Goal: Task Accomplishment & Management: Manage account settings

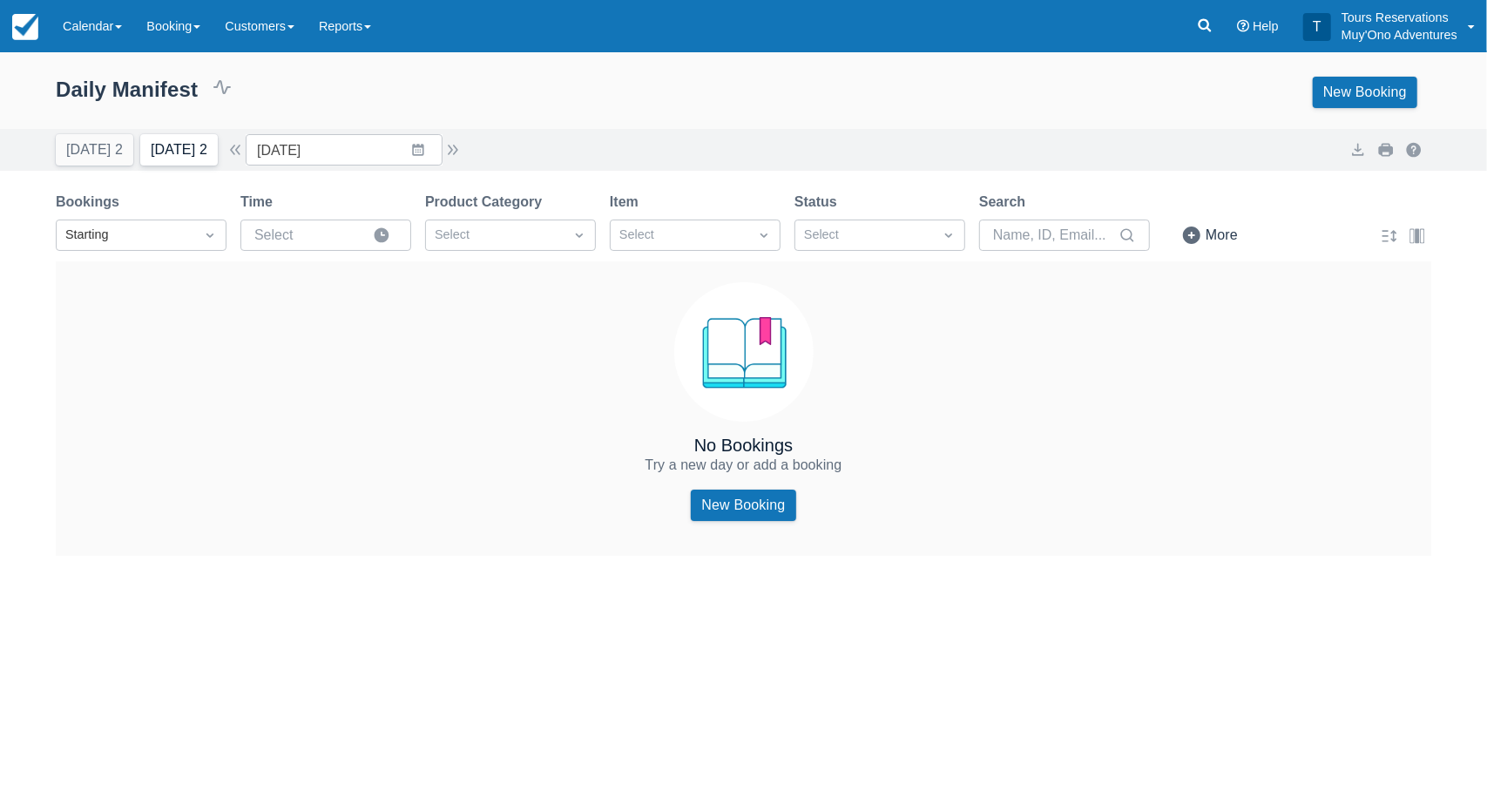
click at [200, 147] on button "[DATE] 2" at bounding box center [178, 150] width 78 height 32
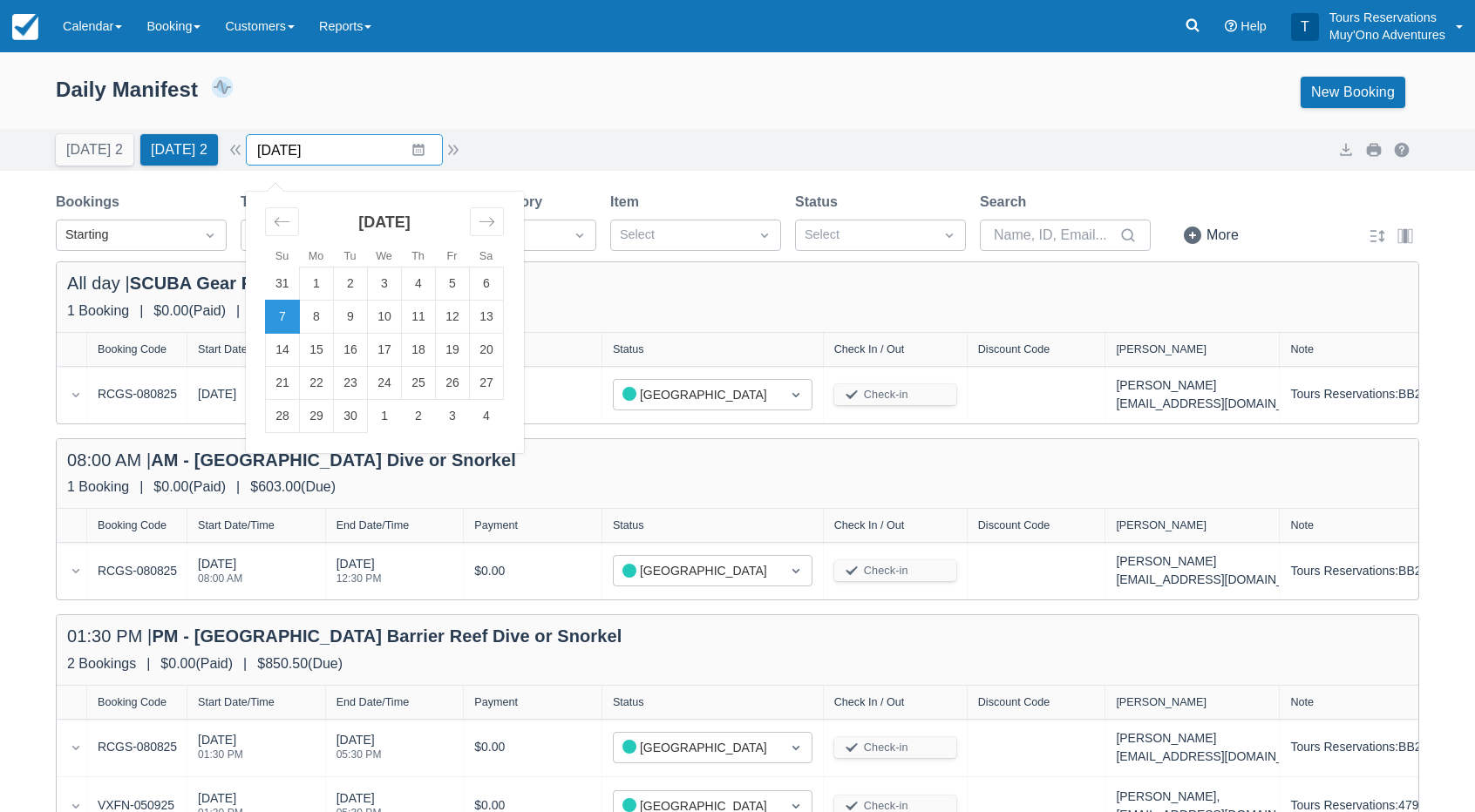
click at [313, 142] on input "[DATE]" at bounding box center [344, 150] width 197 height 32
drag, startPoint x: 329, startPoint y: 316, endPoint x: 506, endPoint y: 200, distance: 211.6
click at [331, 316] on td "8" at bounding box center [316, 317] width 34 height 34
type input "[DATE]"
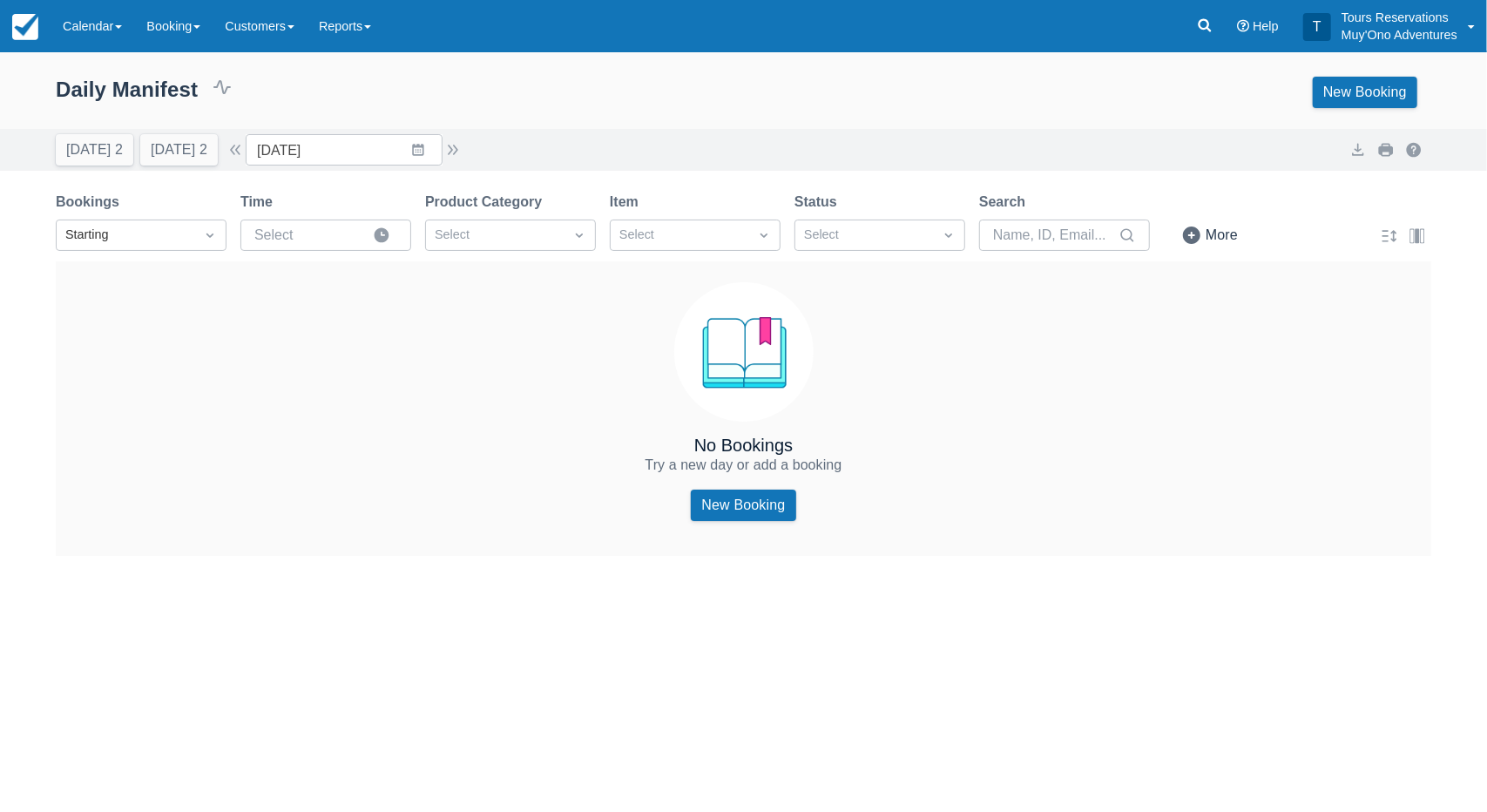
click at [678, 139] on div "[DATE] 2 [DATE] 2 Date [DATE] Navigate forward to interact with the calendar an…" at bounding box center [744, 150] width 1376 height 32
click at [158, 51] on link "Booking" at bounding box center [173, 26] width 79 height 52
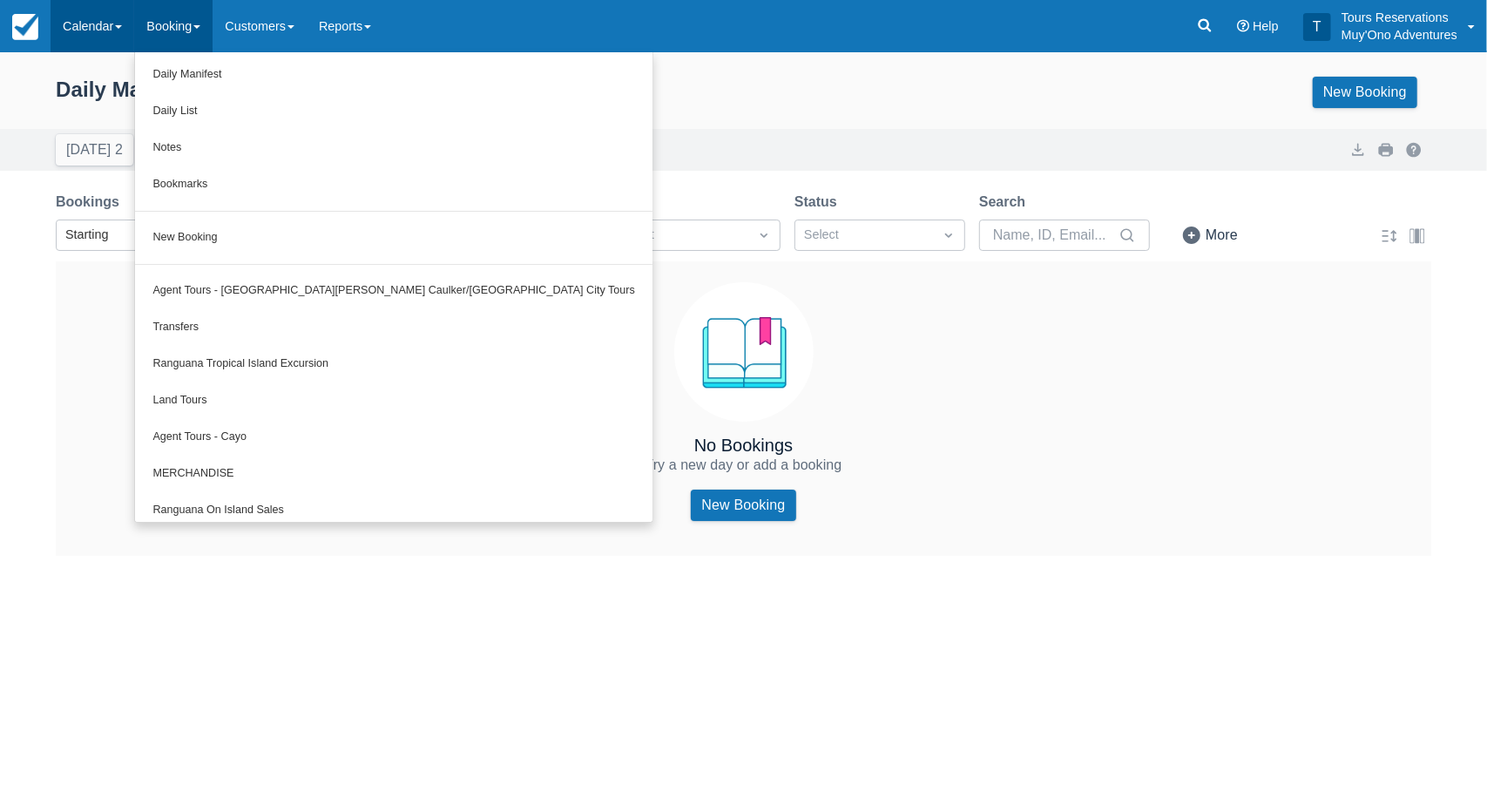
click at [108, 32] on link "Calendar" at bounding box center [92, 26] width 84 height 52
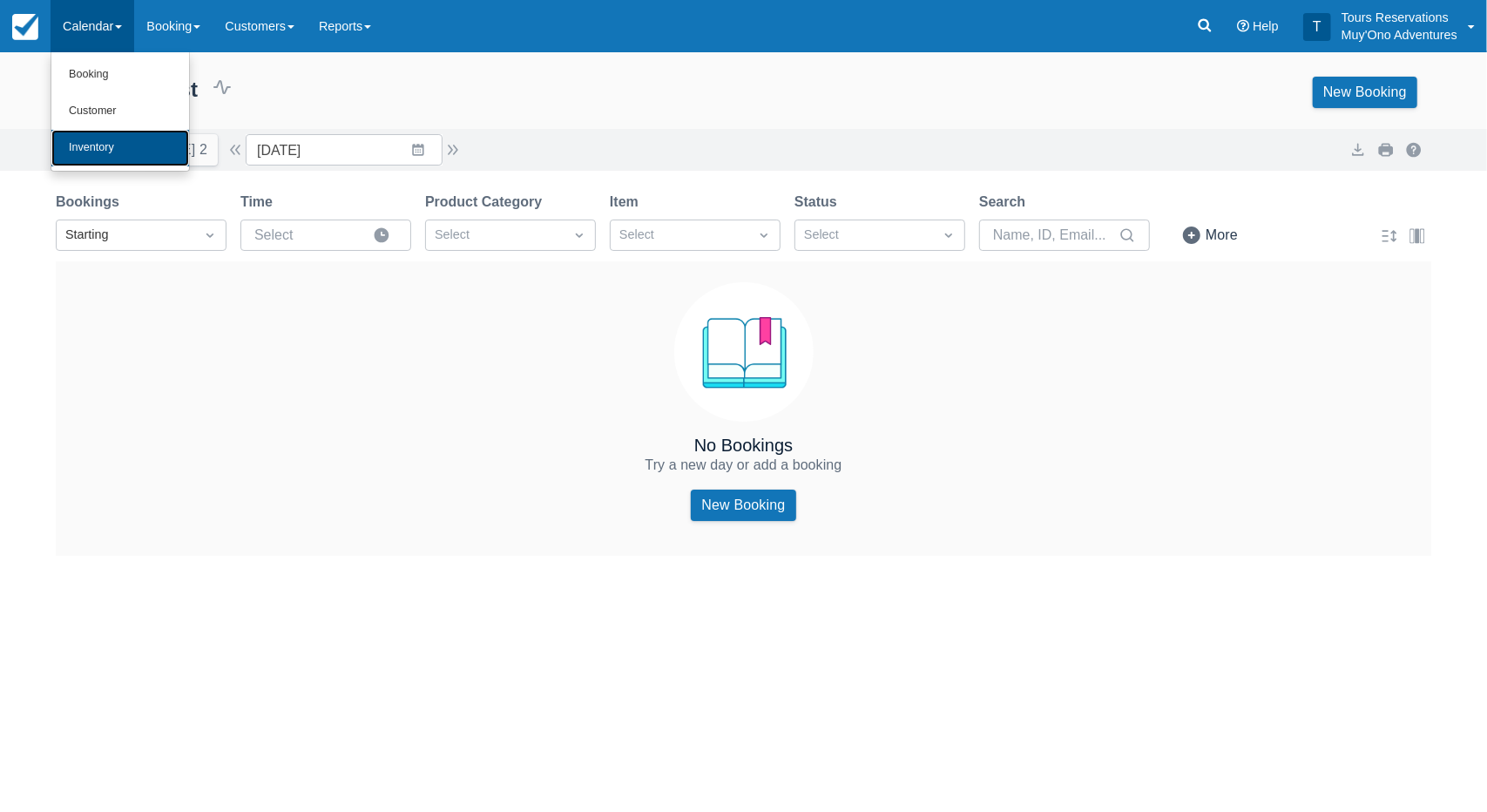
click at [113, 158] on link "Inventory" at bounding box center [120, 148] width 138 height 36
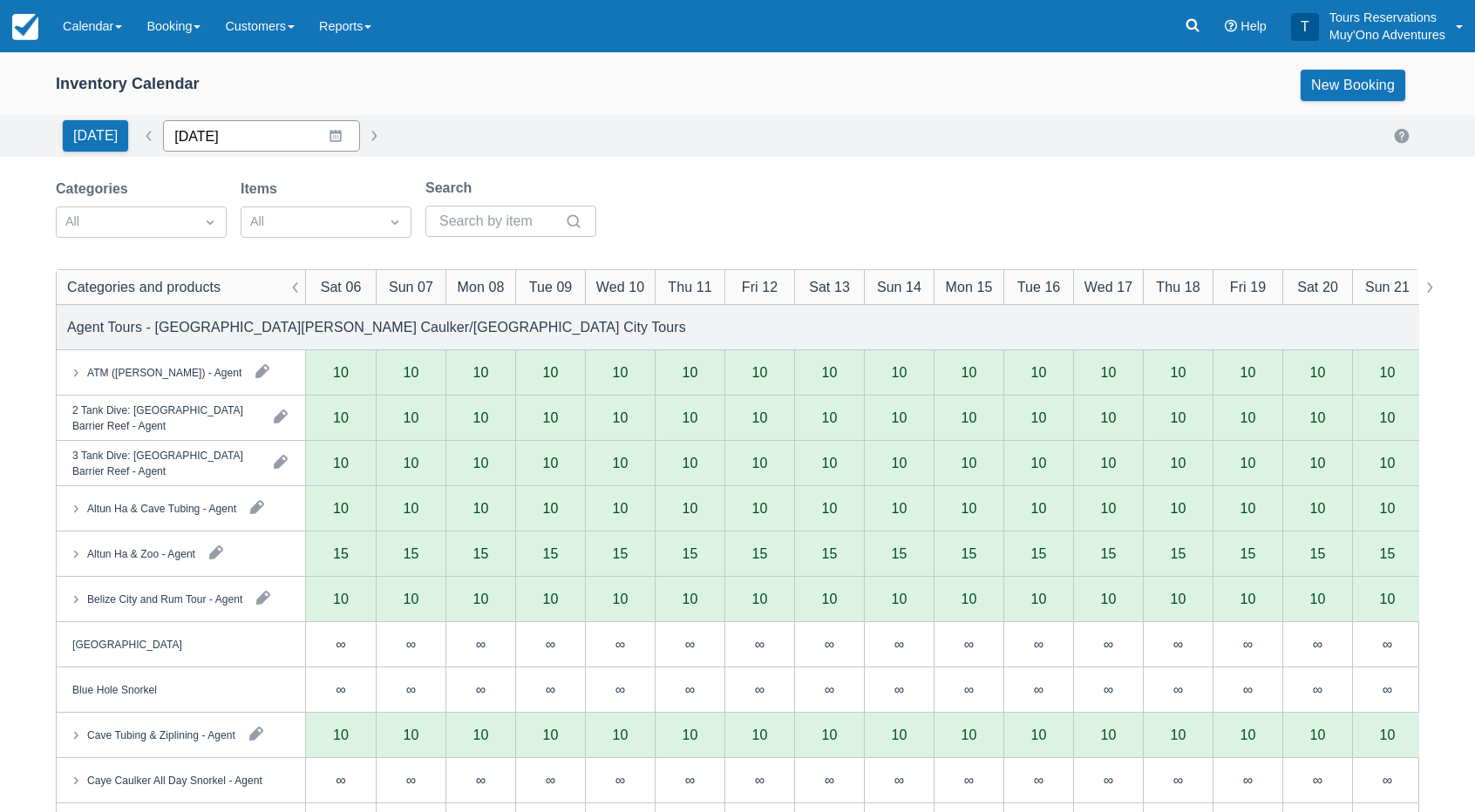
click at [199, 144] on input "09/06/25" at bounding box center [261, 136] width 197 height 32
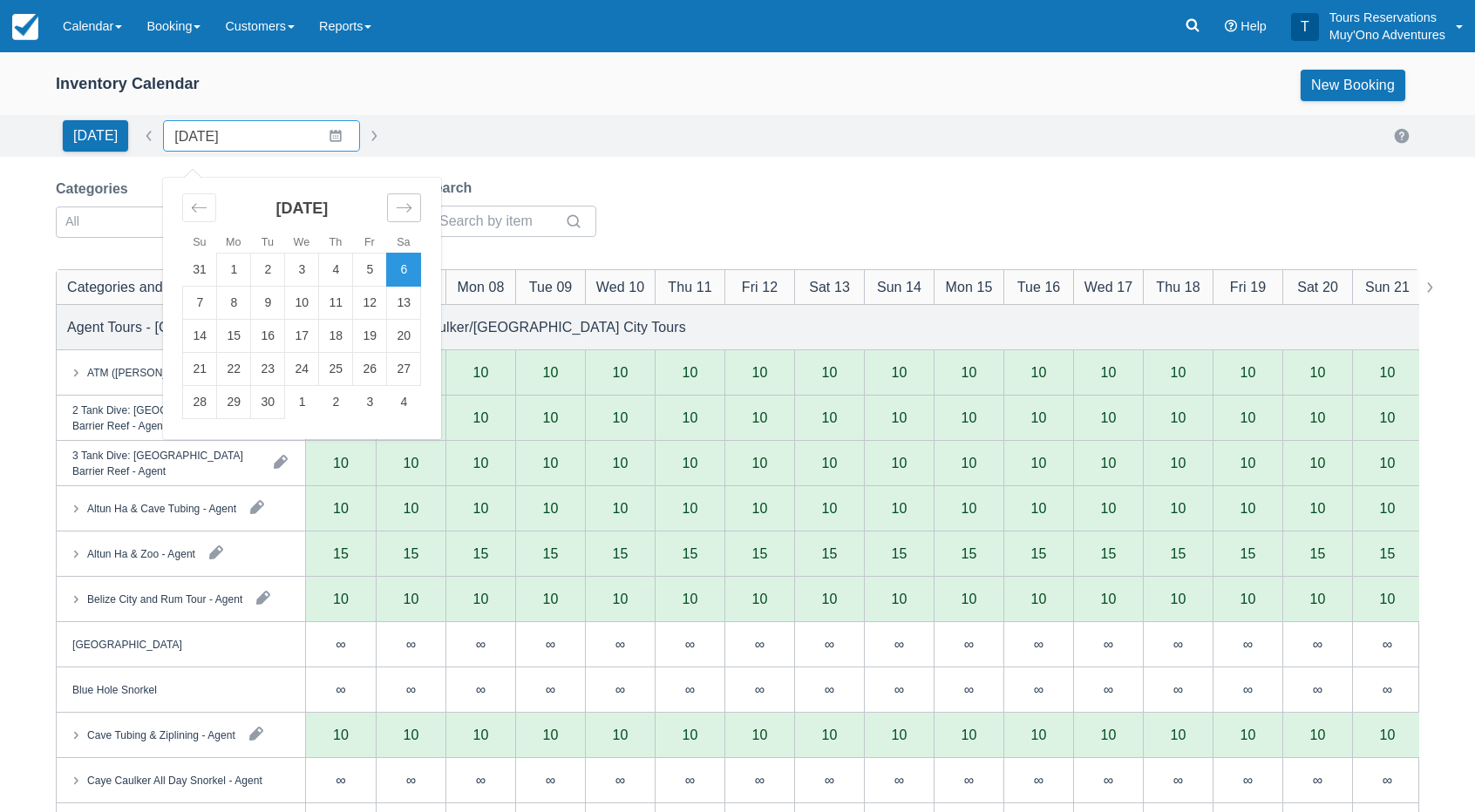
click at [395, 205] on icon "Move forward to switch to the next month." at bounding box center [403, 207] width 17 height 17
click at [395, 204] on icon "Move forward to switch to the next month." at bounding box center [403, 207] width 17 height 17
click at [333, 304] on td "6" at bounding box center [336, 304] width 34 height 34
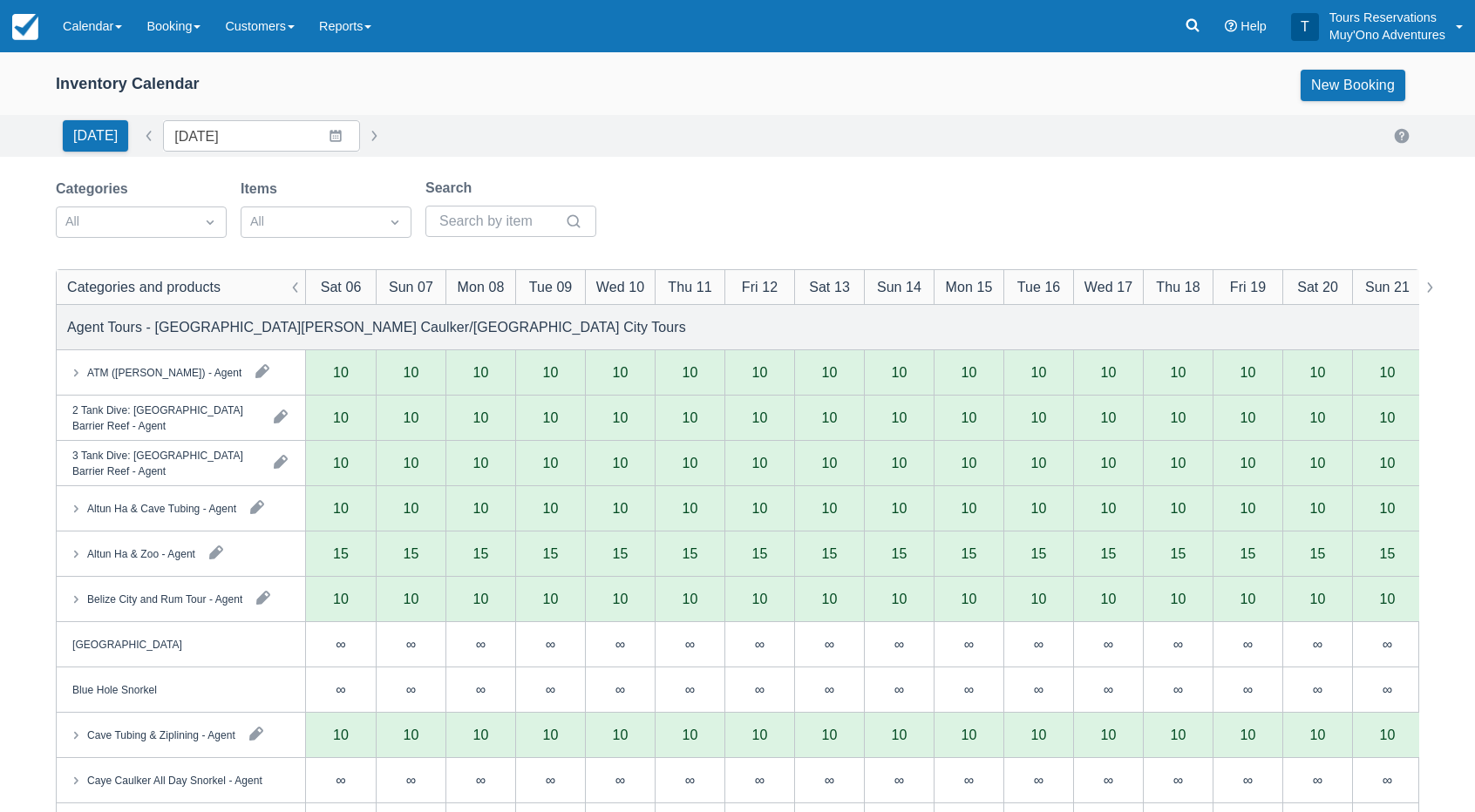
type input "11/06/25"
click at [147, 189] on div "Categories" at bounding box center [141, 188] width 171 height 21
drag, startPoint x: 147, startPoint y: 219, endPoint x: 149, endPoint y: 239, distance: 20.1
click at [149, 208] on div "All" at bounding box center [125, 222] width 138 height 28
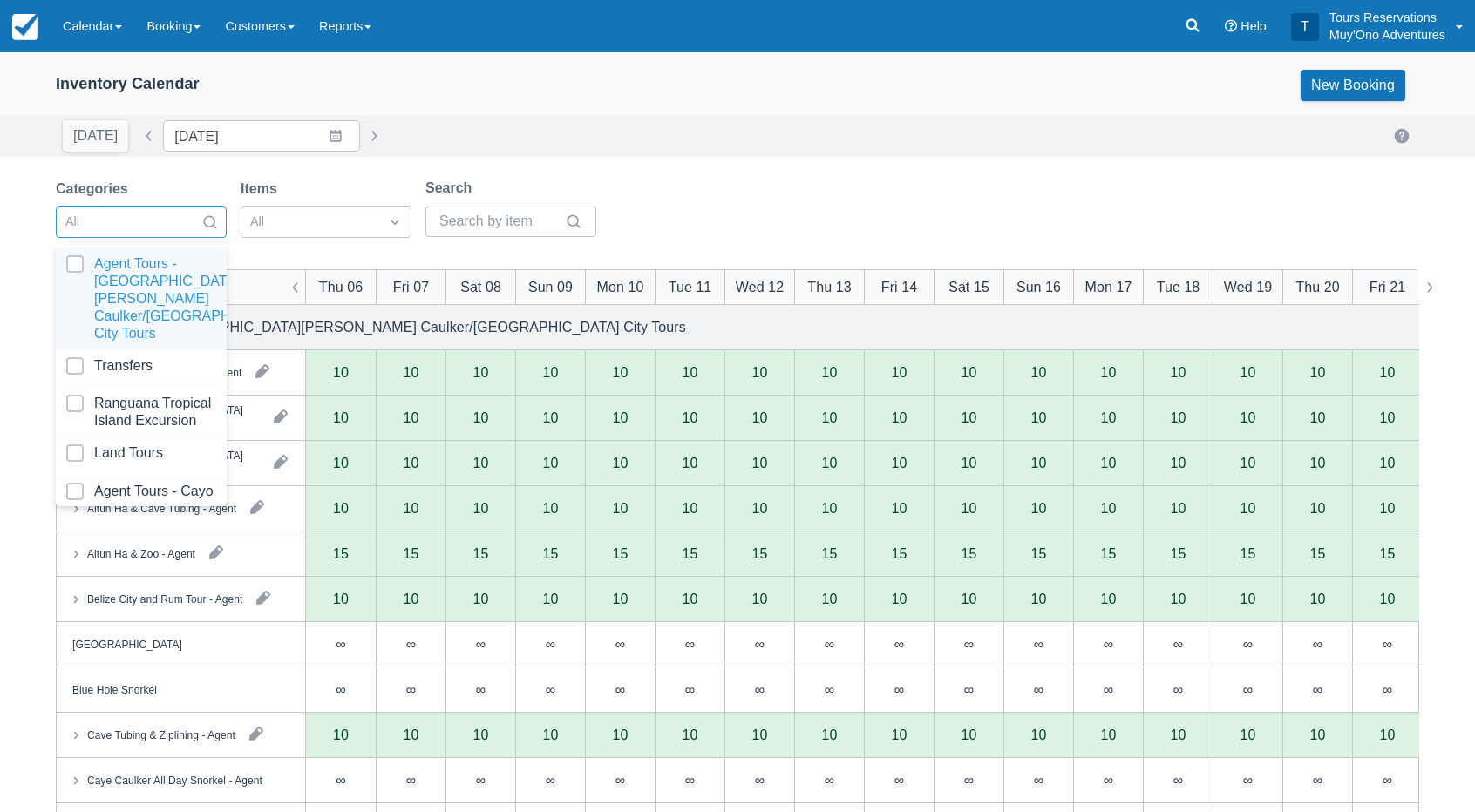
scroll to position [172, 0]
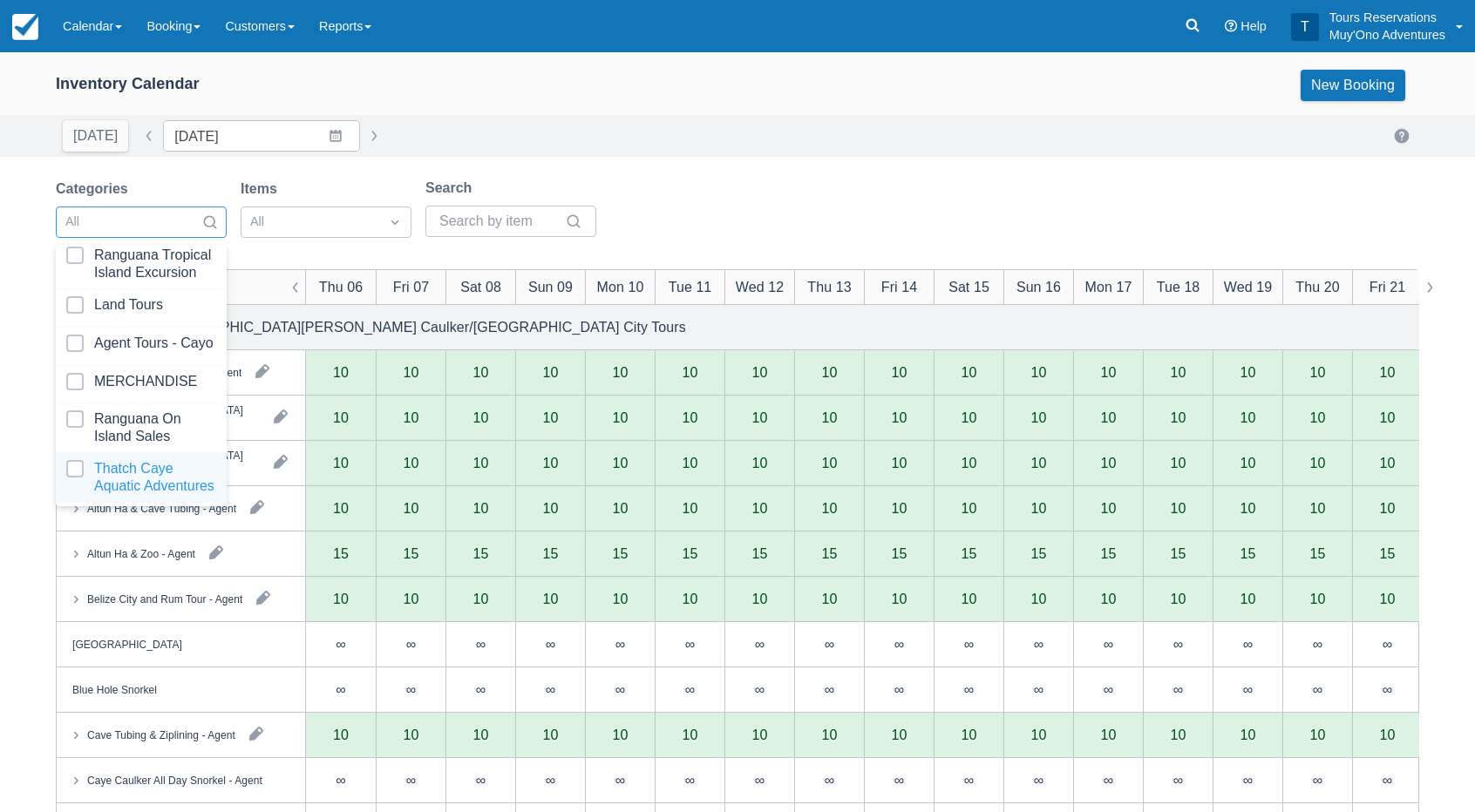
click at [148, 489] on div at bounding box center [141, 477] width 150 height 34
